Goal: Navigation & Orientation: Find specific page/section

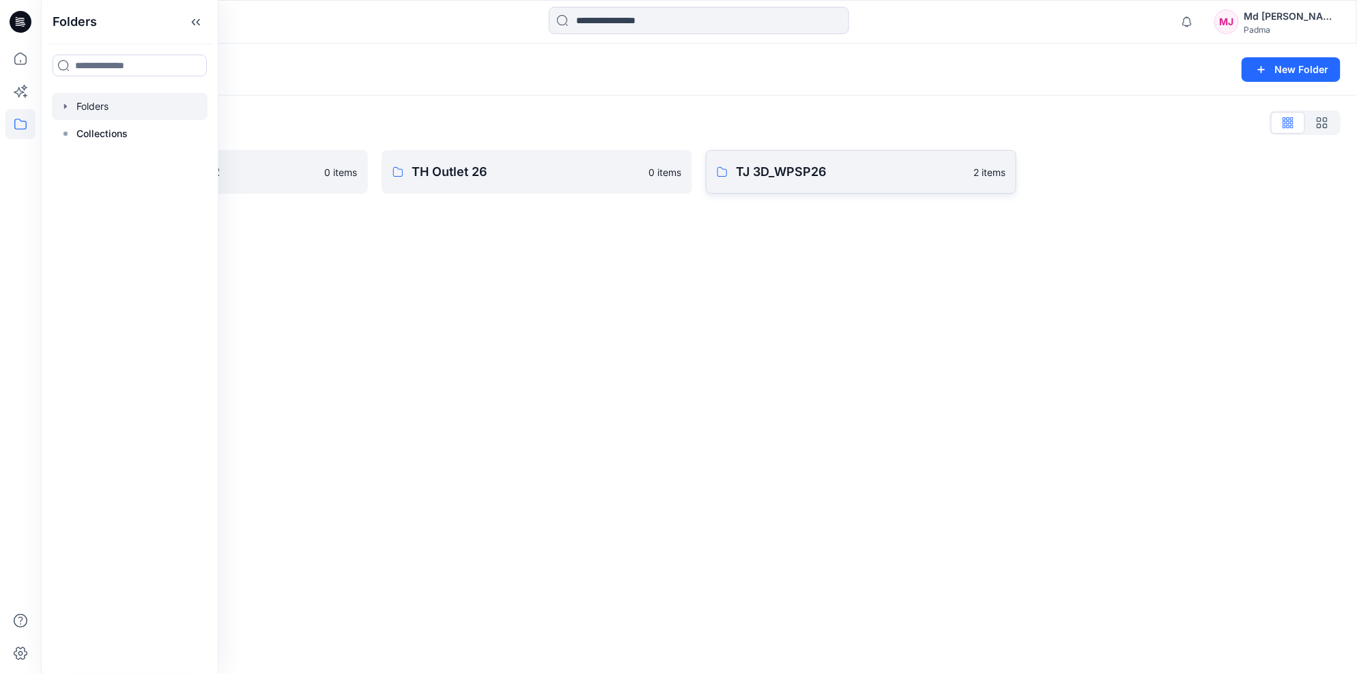
click at [815, 172] on p "TJ 3D_WPSP26" at bounding box center [850, 171] width 229 height 19
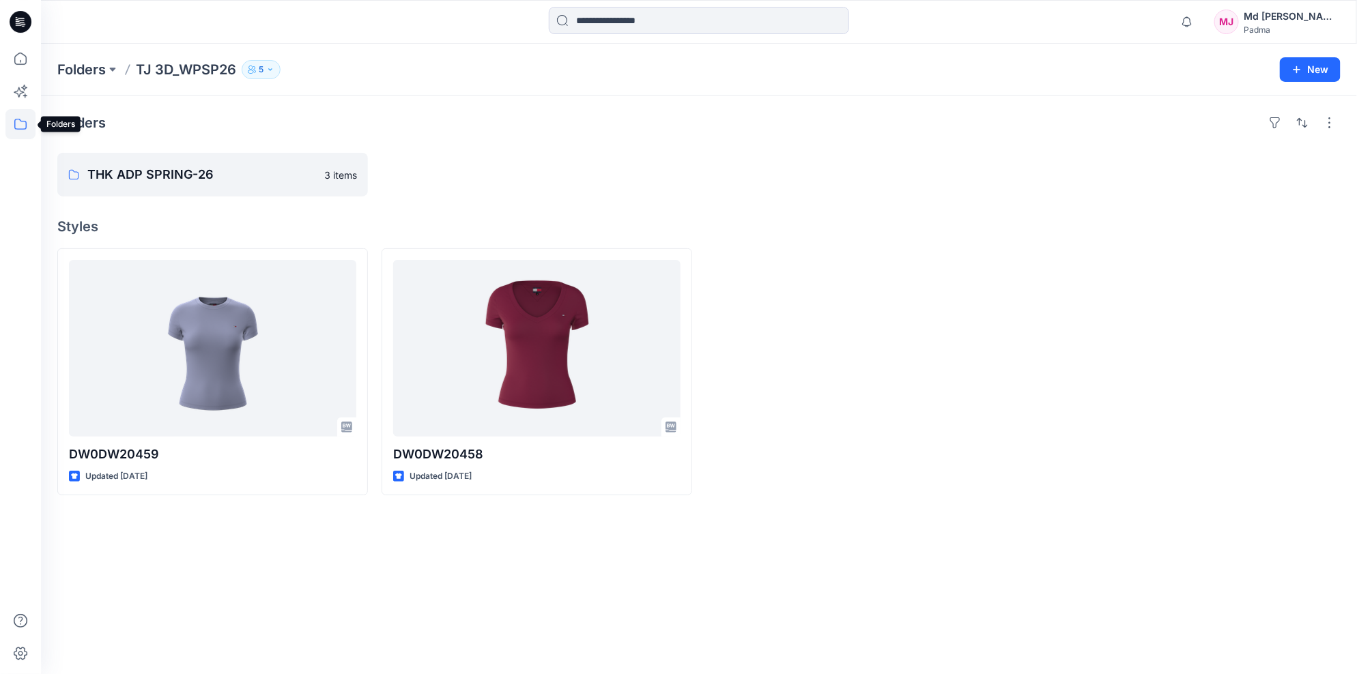
click at [18, 126] on icon at bounding box center [20, 124] width 30 height 30
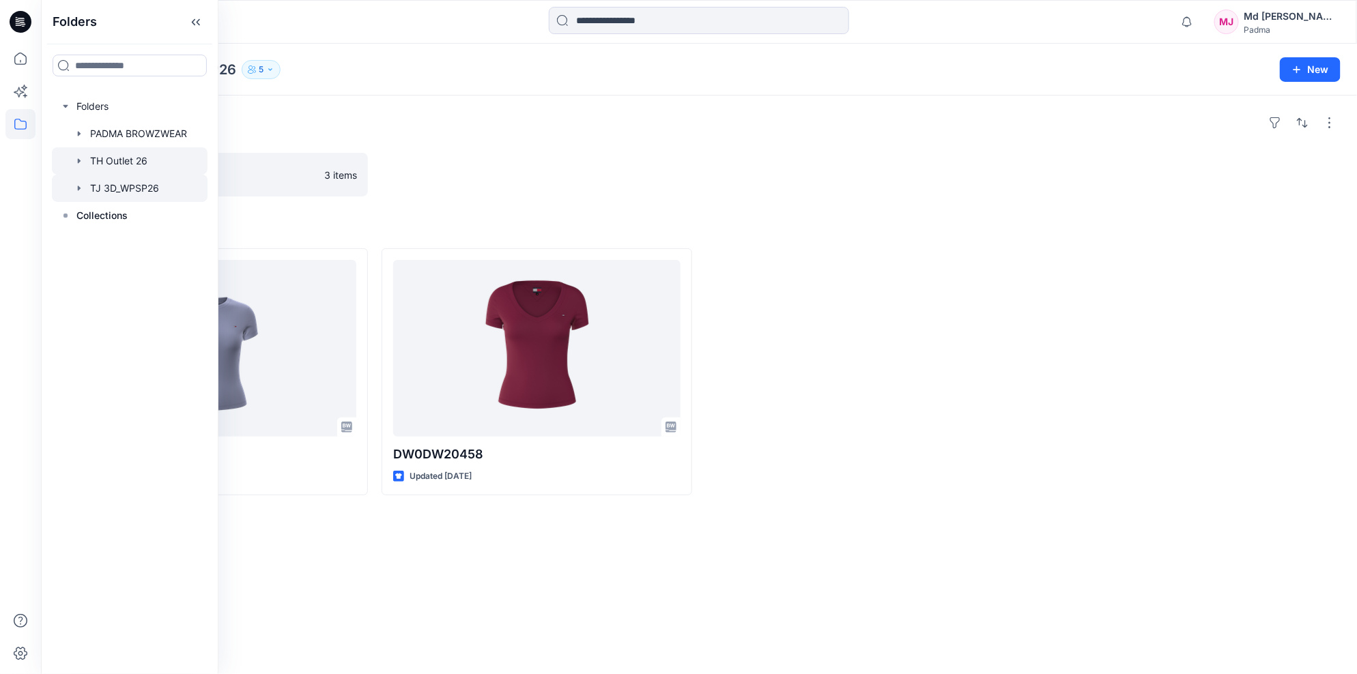
click at [91, 163] on div at bounding box center [130, 160] width 156 height 27
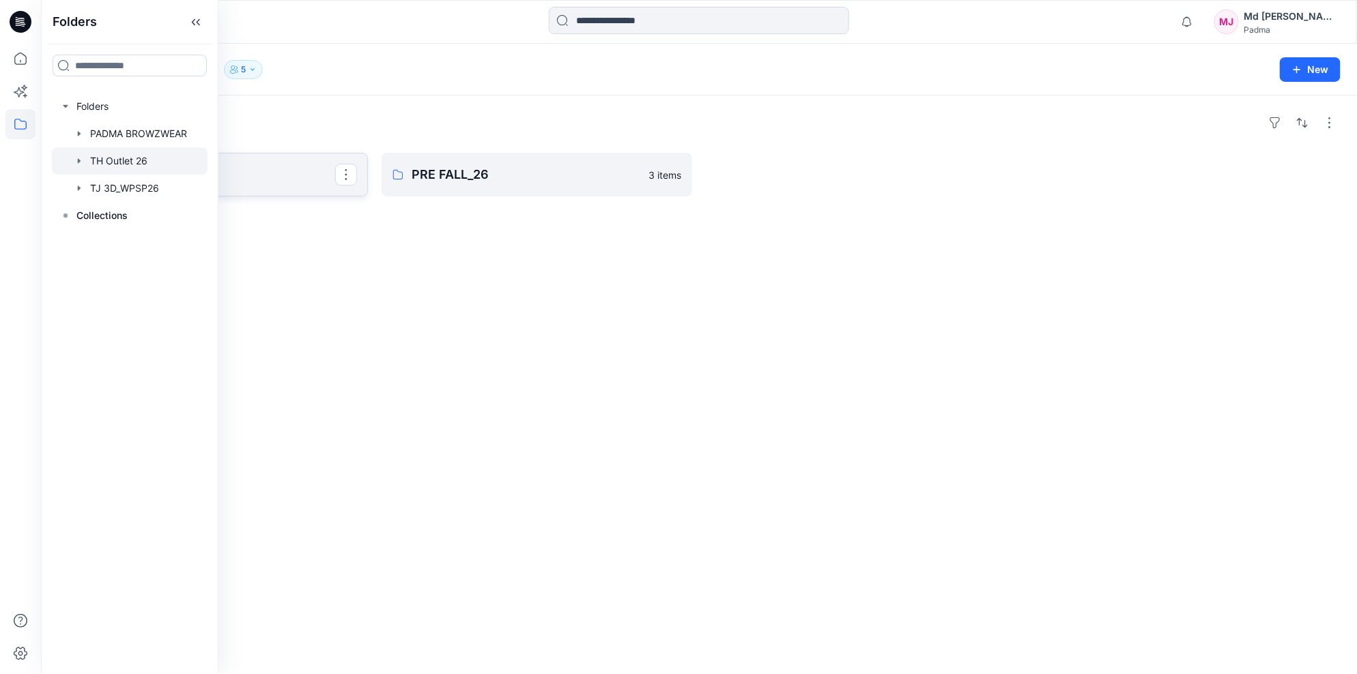
click at [293, 183] on p "SPRING_26" at bounding box center [211, 174] width 248 height 19
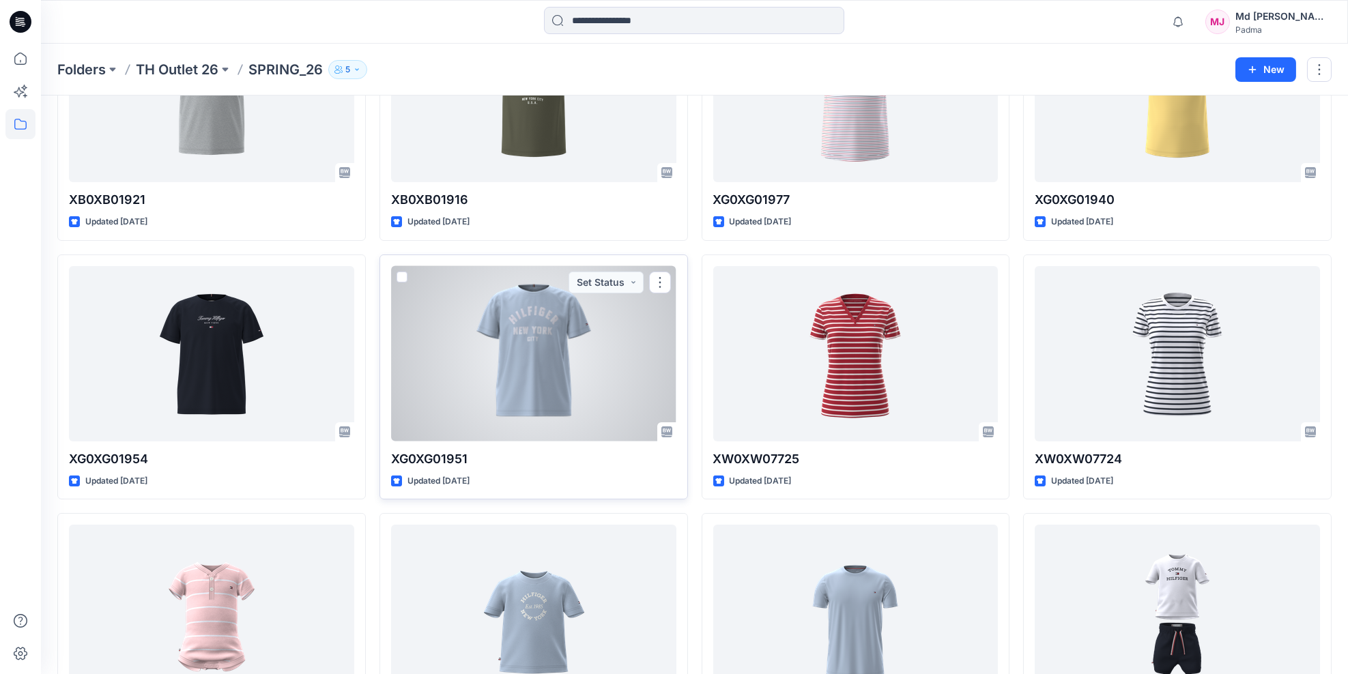
scroll to position [257, 0]
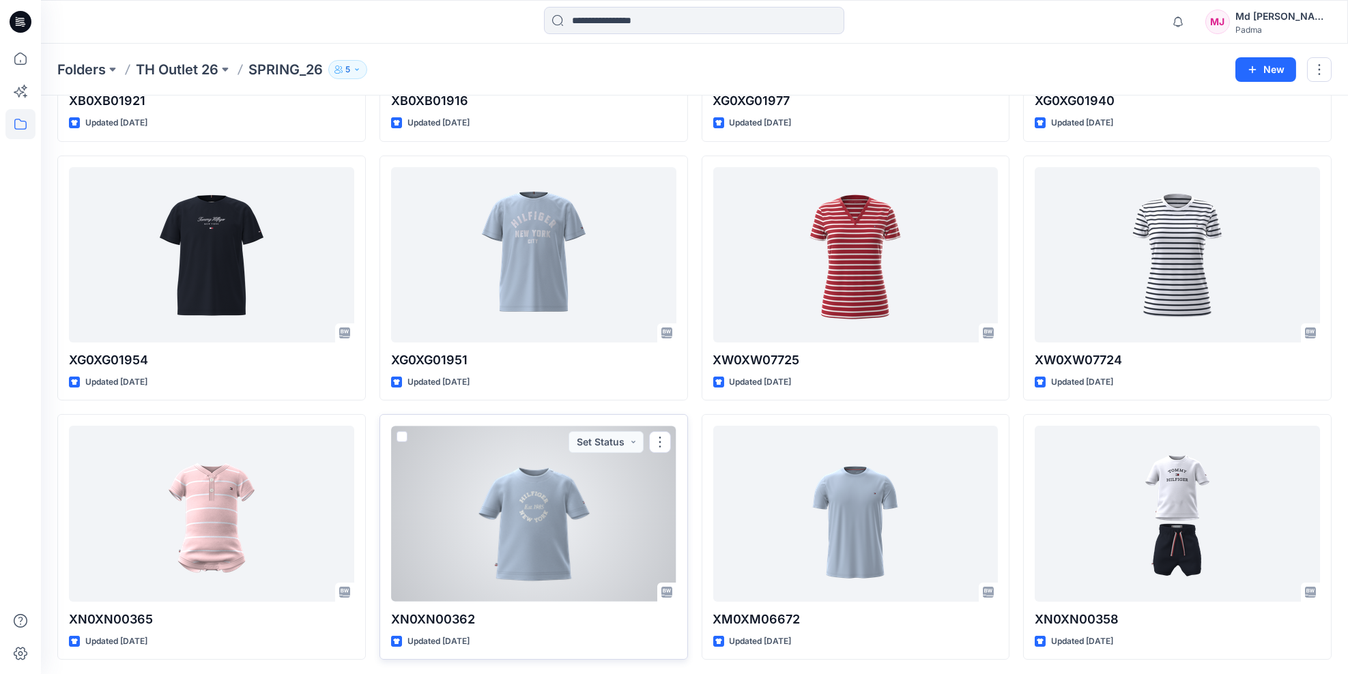
click at [525, 512] on div at bounding box center [533, 513] width 285 height 175
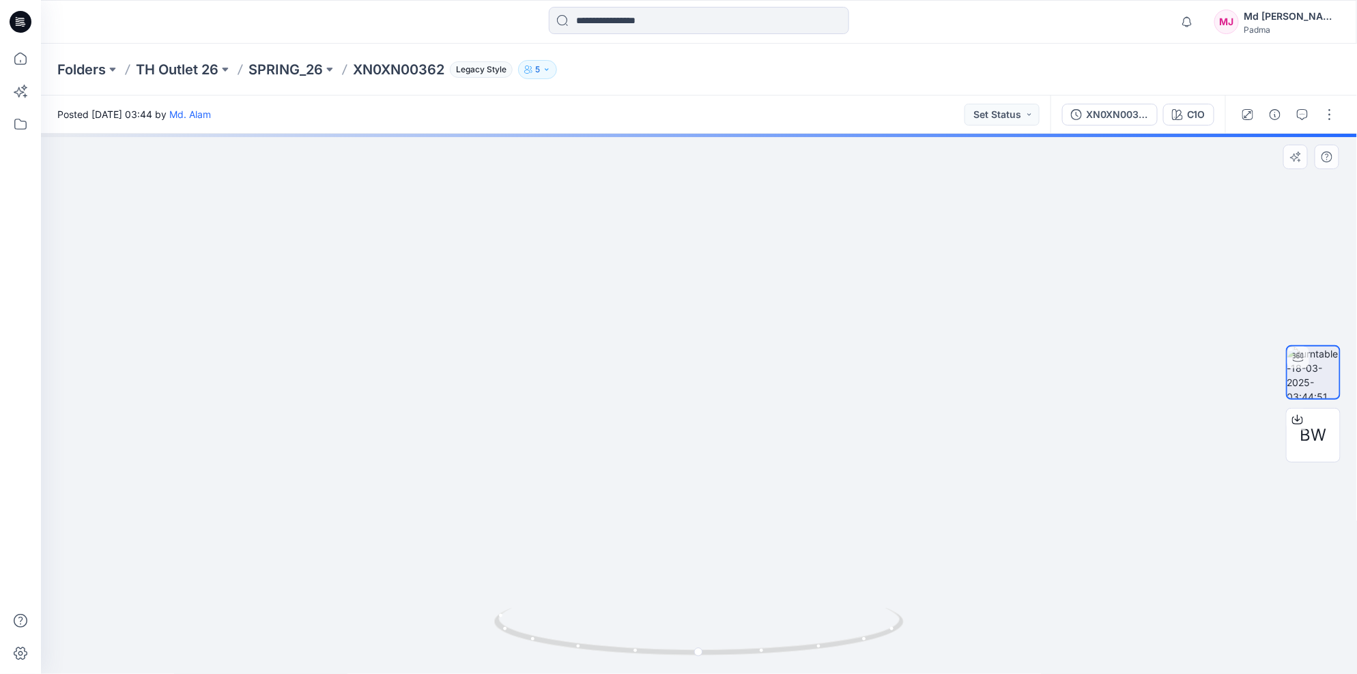
drag, startPoint x: 679, startPoint y: 345, endPoint x: 660, endPoint y: 523, distance: 179.8
click at [661, 535] on img at bounding box center [680, 126] width 2013 height 1096
drag, startPoint x: 618, startPoint y: 362, endPoint x: 623, endPoint y: 525, distance: 163.2
click at [623, 527] on img at bounding box center [677, 150] width 2013 height 1047
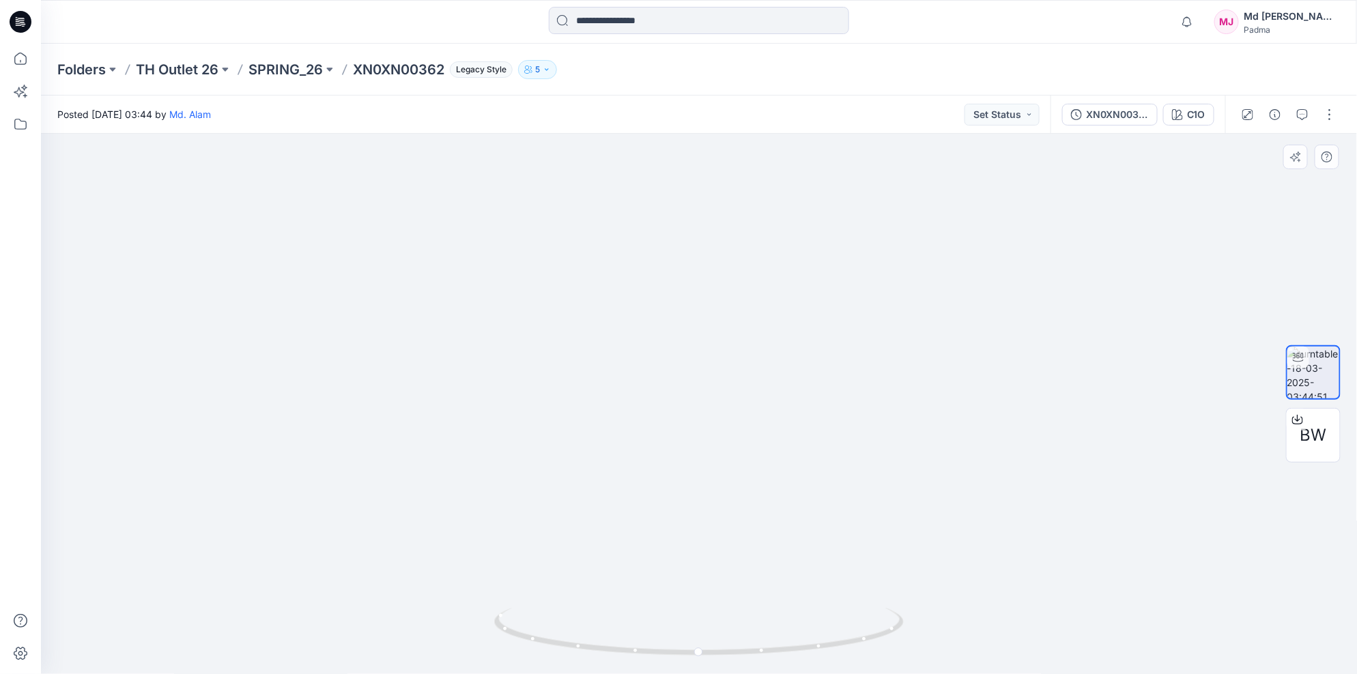
drag, startPoint x: 810, startPoint y: 485, endPoint x: 789, endPoint y: 385, distance: 101.9
click at [791, 394] on img at bounding box center [682, 222] width 2059 height 906
drag, startPoint x: 773, startPoint y: 530, endPoint x: 753, endPoint y: 335, distance: 195.5
click at [750, 352] on img at bounding box center [663, 177] width 2059 height 996
drag, startPoint x: 732, startPoint y: 438, endPoint x: 715, endPoint y: 249, distance: 189.8
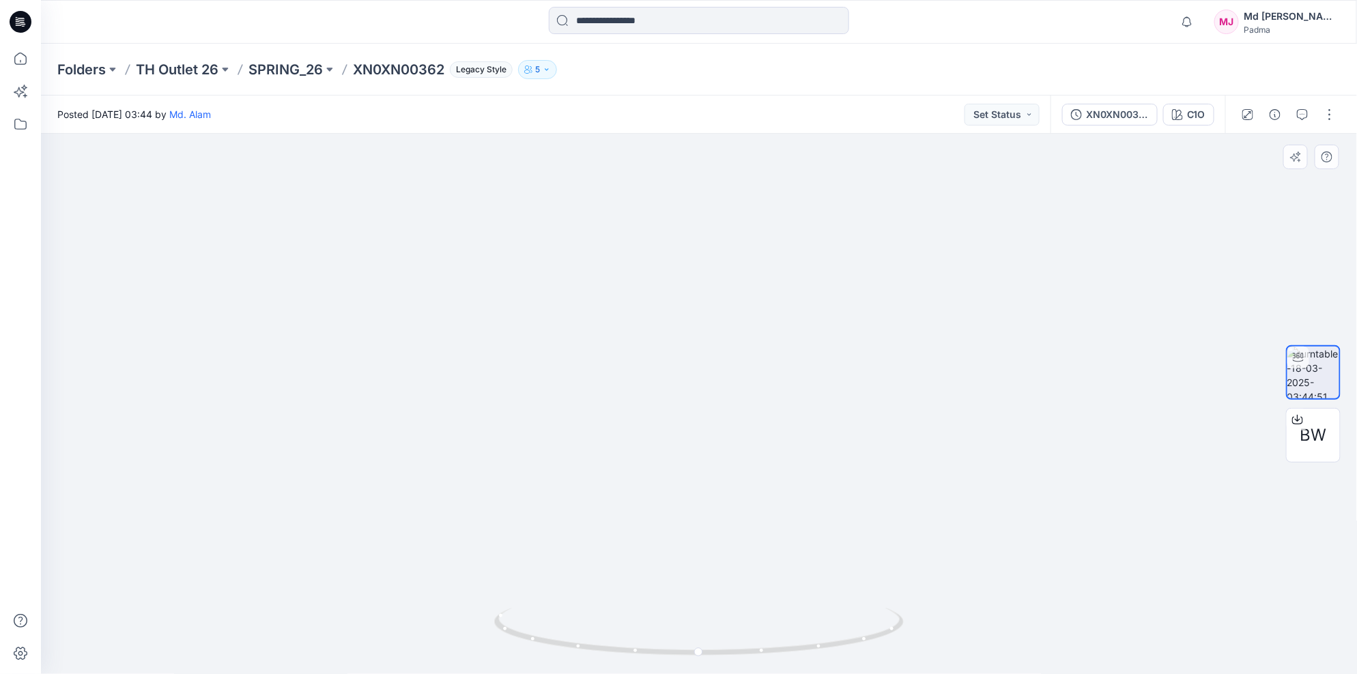
click at [715, 253] on img at bounding box center [699, 278] width 1139 height 794
drag, startPoint x: 726, startPoint y: 402, endPoint x: 691, endPoint y: 263, distance: 143.0
click at [691, 264] on div at bounding box center [699, 404] width 1316 height 541
